Goal: Task Accomplishment & Management: Complete application form

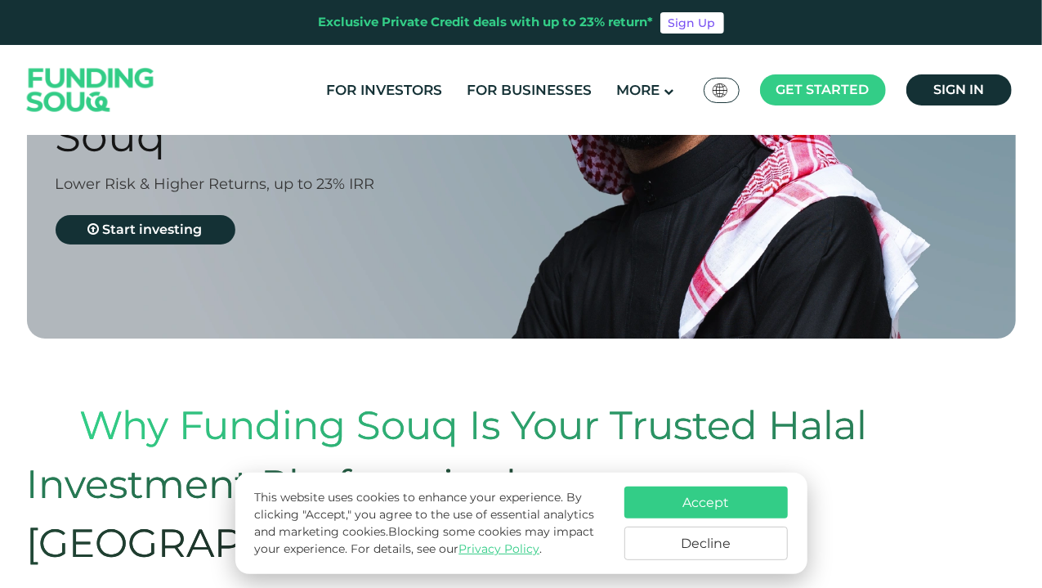
scroll to position [282, 0]
click at [667, 530] on button "Decline" at bounding box center [705, 543] width 163 height 34
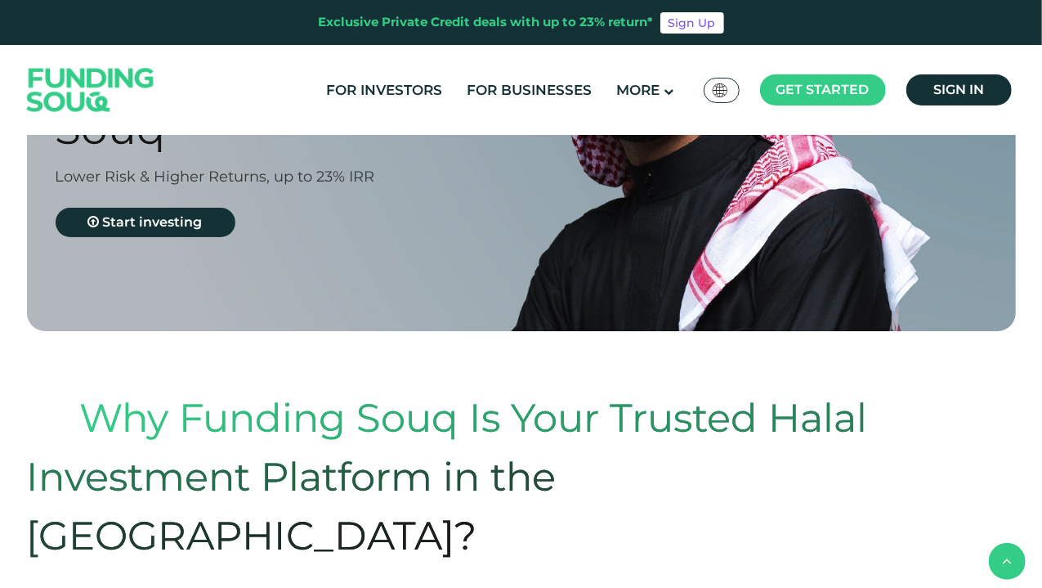
scroll to position [0, 0]
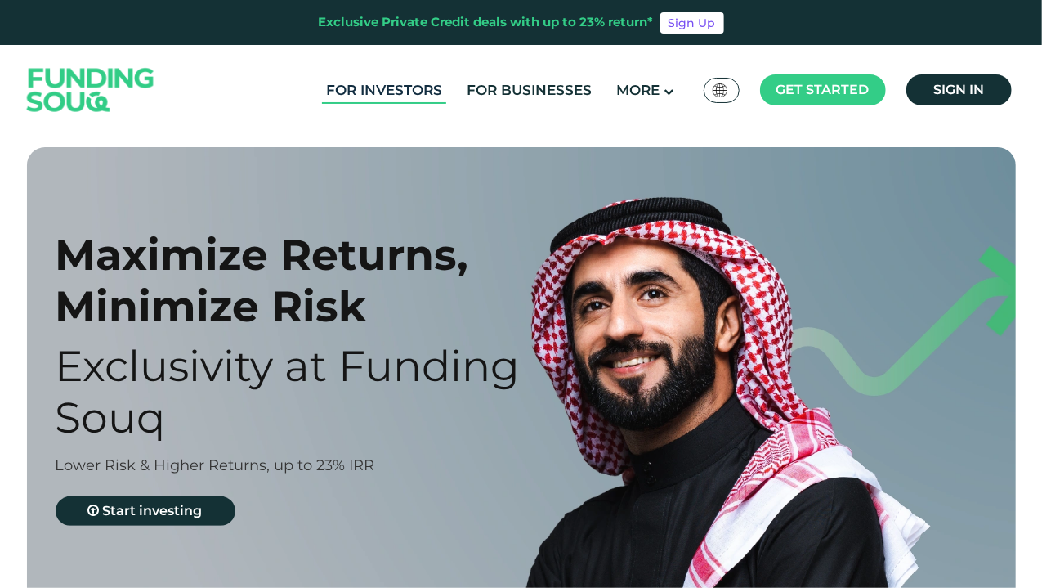
click at [401, 93] on link "For Investors" at bounding box center [384, 90] width 124 height 27
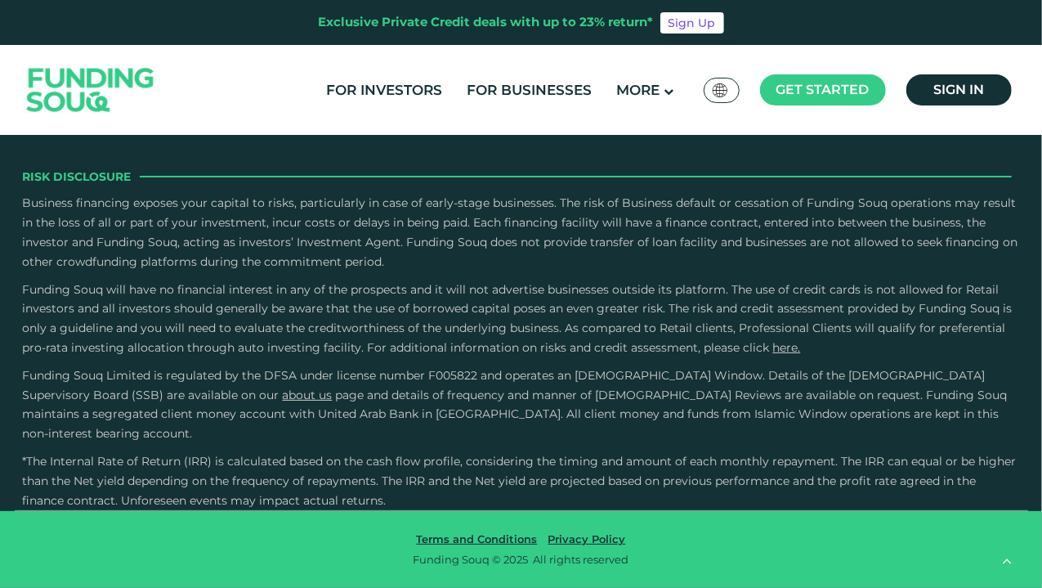
scroll to position [3167, 0]
drag, startPoint x: 559, startPoint y: 313, endPoint x: 611, endPoint y: 332, distance: 55.6
type tc-range-slider "2"
drag, startPoint x: 501, startPoint y: 320, endPoint x: 448, endPoint y: 333, distance: 54.9
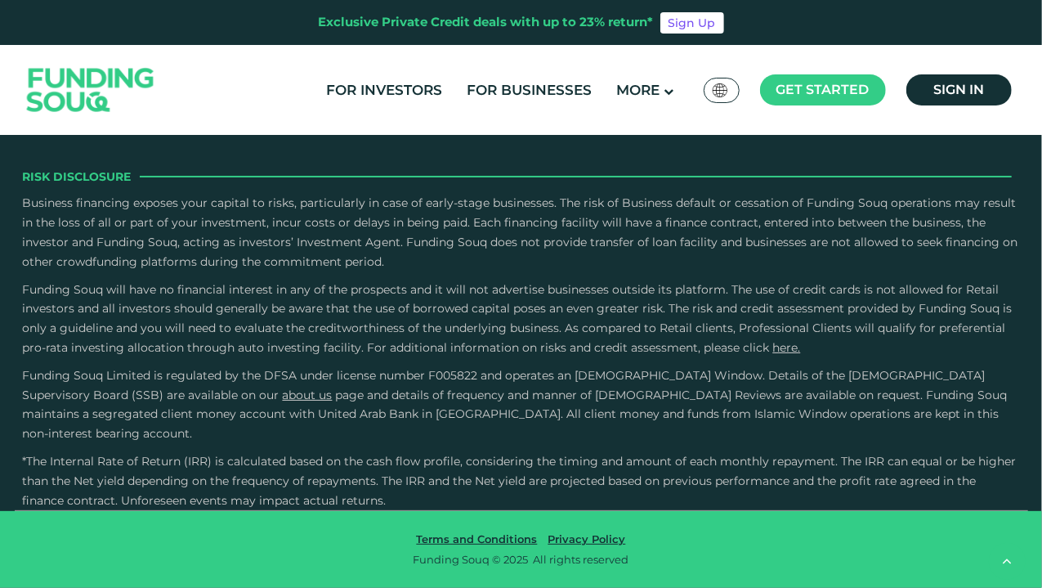
type tc-range-slider "50000"
drag, startPoint x: 92, startPoint y: 317, endPoint x: 78, endPoint y: 317, distance: 13.1
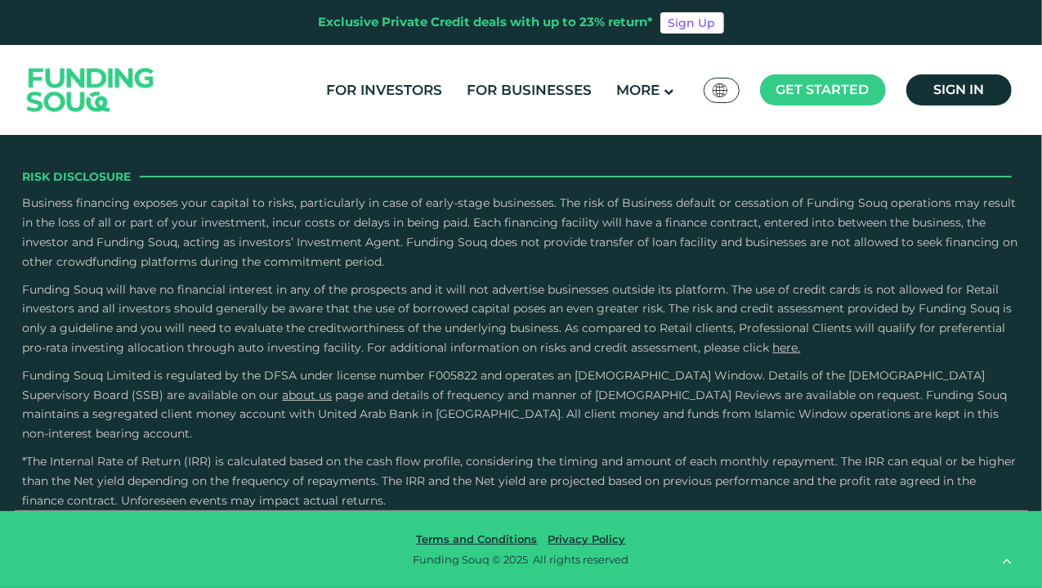
radio input "true"
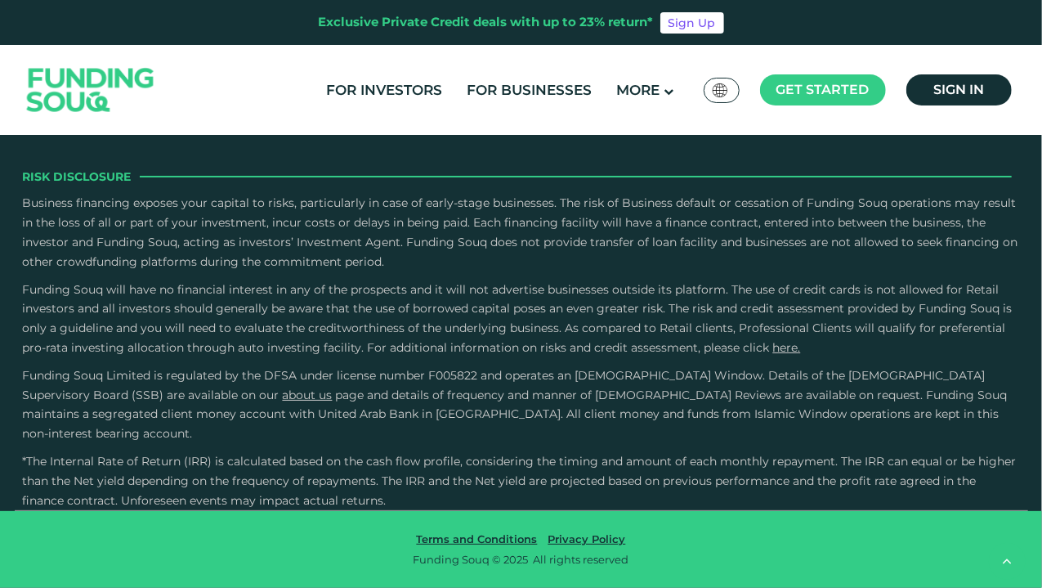
click at [526, 91] on link "For Businesses" at bounding box center [529, 90] width 133 height 27
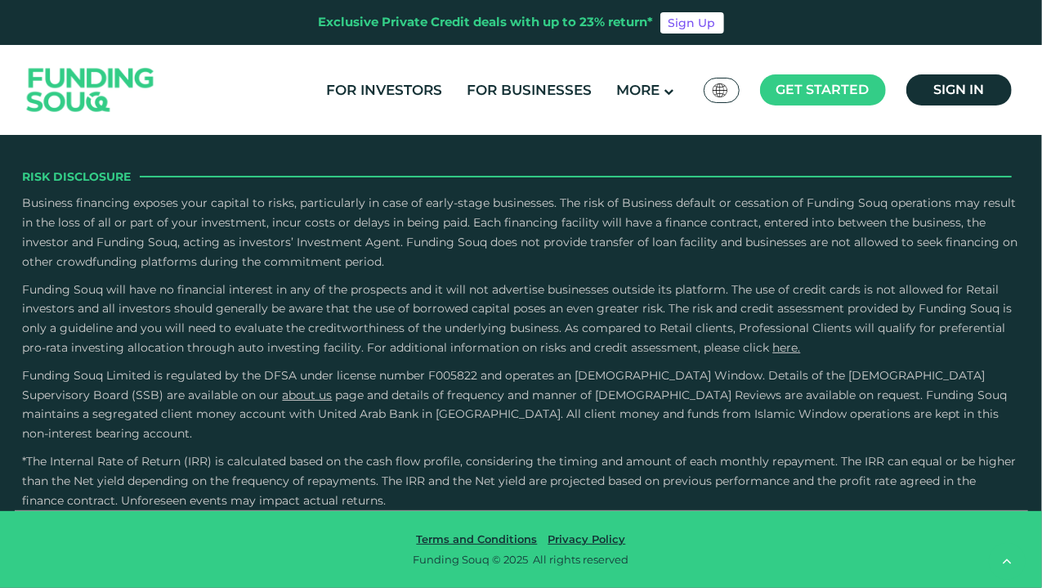
scroll to position [3104, 0]
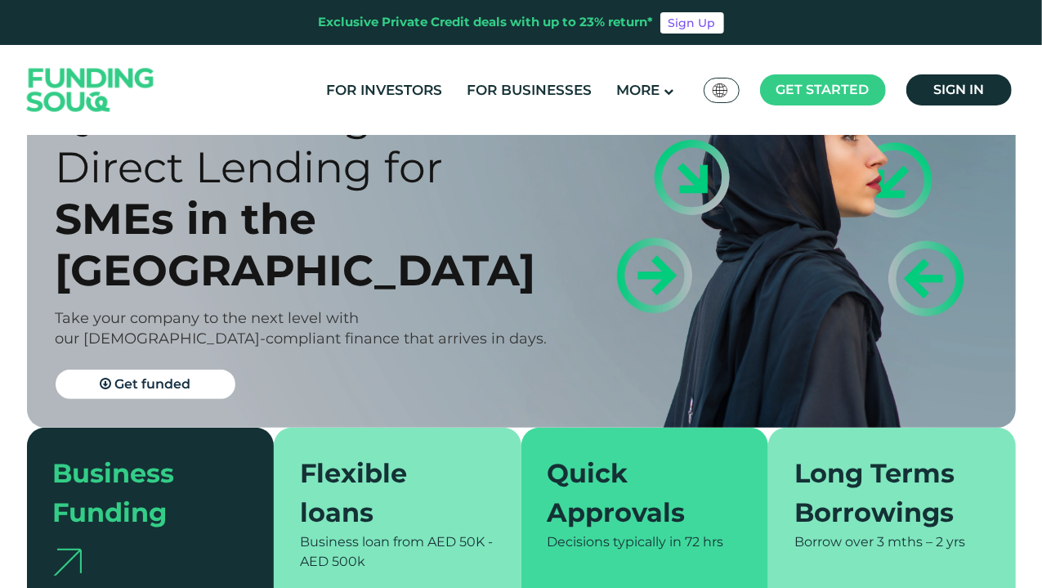
scroll to position [116, 0]
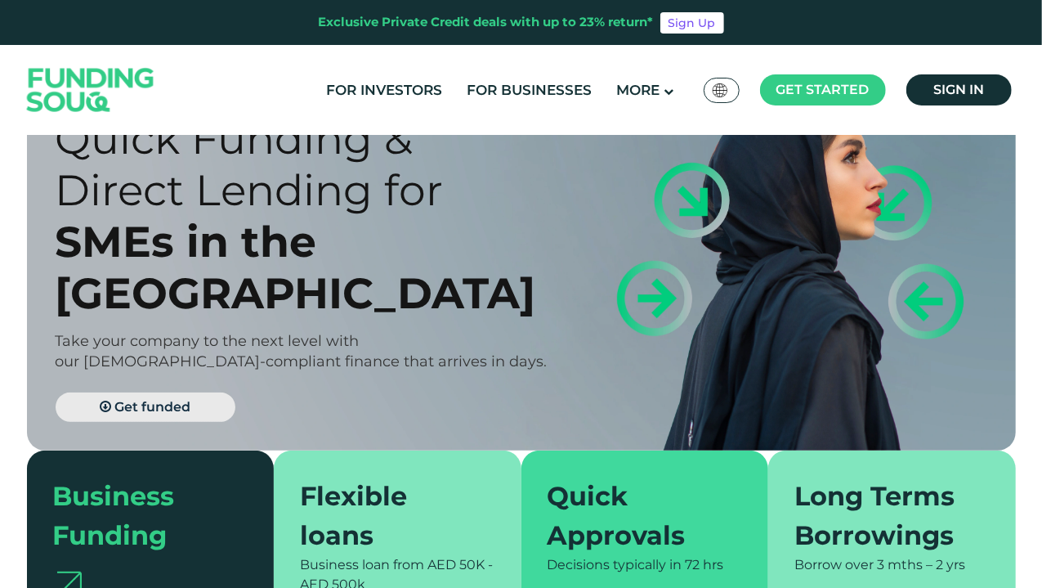
click at [142, 399] on span "Get funded" at bounding box center [152, 407] width 76 height 16
